Goal: Information Seeking & Learning: Learn about a topic

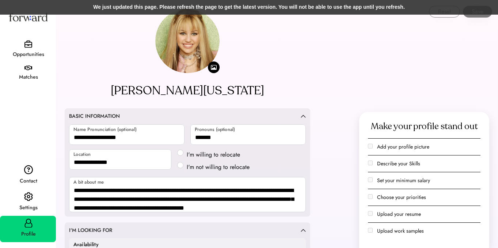
scroll to position [35, 0]
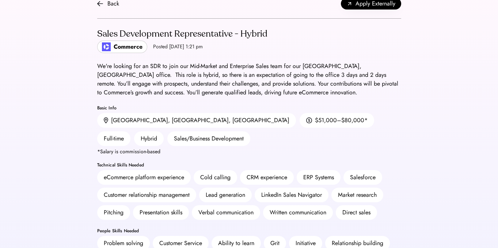
scroll to position [39, 0]
